Goal: Task Accomplishment & Management: Manage account settings

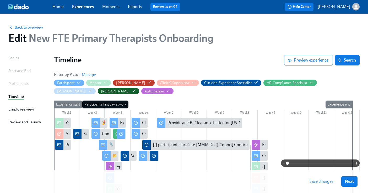
scroll to position [81, 0]
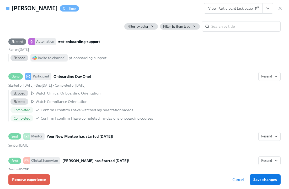
scroll to position [0, 5196]
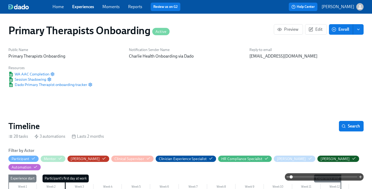
scroll to position [0, 3041]
click at [85, 9] on span "Experiences" at bounding box center [83, 7] width 22 height 6
click at [87, 8] on link "Experiences" at bounding box center [83, 6] width 22 height 5
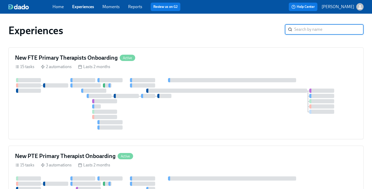
scroll to position [68, 0]
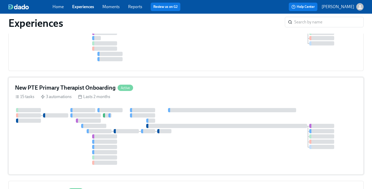
click at [154, 88] on div "New PTE Primary Therapist Onboarding Active" at bounding box center [186, 88] width 342 height 8
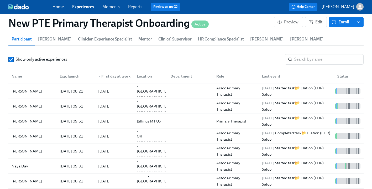
scroll to position [485, 0]
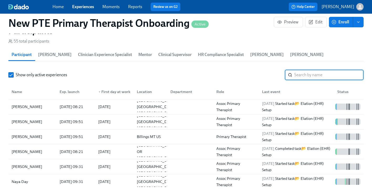
click at [318, 71] on input "search" at bounding box center [328, 75] width 69 height 10
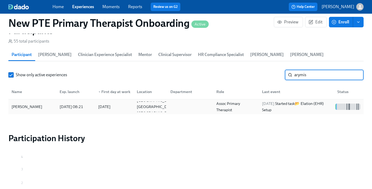
type input "arymis"
click at [36, 103] on div "Arymis Stevenson" at bounding box center [26, 106] width 35 height 6
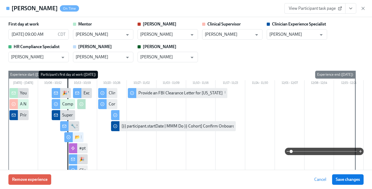
click at [314, 8] on span "View Participant task page" at bounding box center [315, 8] width 52 height 5
click at [243, 35] on input "Kyle Lawser" at bounding box center [228, 34] width 47 height 10
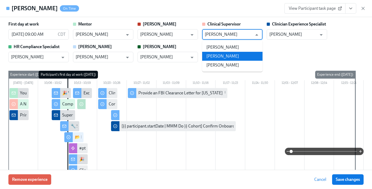
click at [240, 55] on li "Ashley Burnette" at bounding box center [232, 56] width 60 height 9
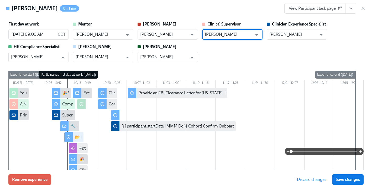
type input "Ashley Burnette"
click at [340, 185] on div "Remove experience Discard changes Save changes" at bounding box center [186, 179] width 372 height 19
drag, startPoint x: 345, startPoint y: 182, endPoint x: 233, endPoint y: 108, distance: 134.2
click at [345, 183] on button "Save changes" at bounding box center [347, 179] width 31 height 10
type input "Ashley Burnette"
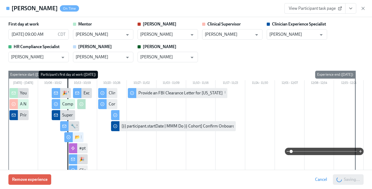
scroll to position [0, 5031]
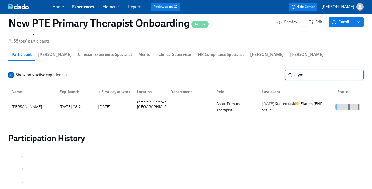
click at [318, 70] on input "arymis" at bounding box center [328, 75] width 69 height 10
type input "a"
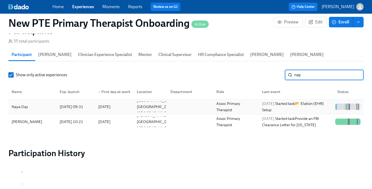
type input "nay"
click at [33, 101] on div "Naya Day" at bounding box center [32, 106] width 46 height 10
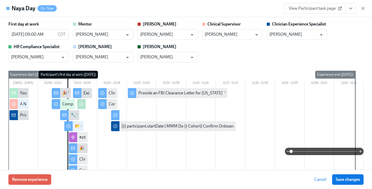
click at [315, 10] on span "View Participant task page" at bounding box center [315, 8] width 52 height 5
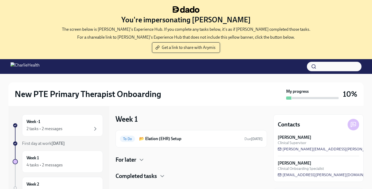
click at [178, 49] on span "Get a link to share with Arymis" at bounding box center [185, 47] width 59 height 5
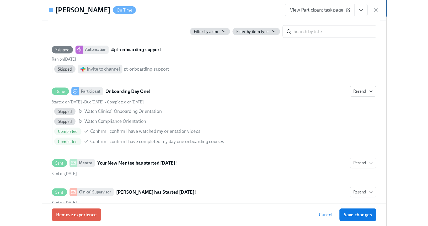
scroll to position [486, 0]
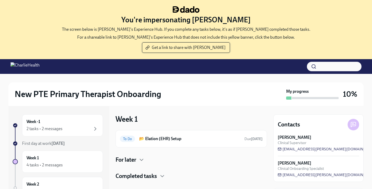
click at [201, 47] on span "Get a link to share with [PERSON_NAME]" at bounding box center [185, 47] width 79 height 5
